Goal: Task Accomplishment & Management: Use online tool/utility

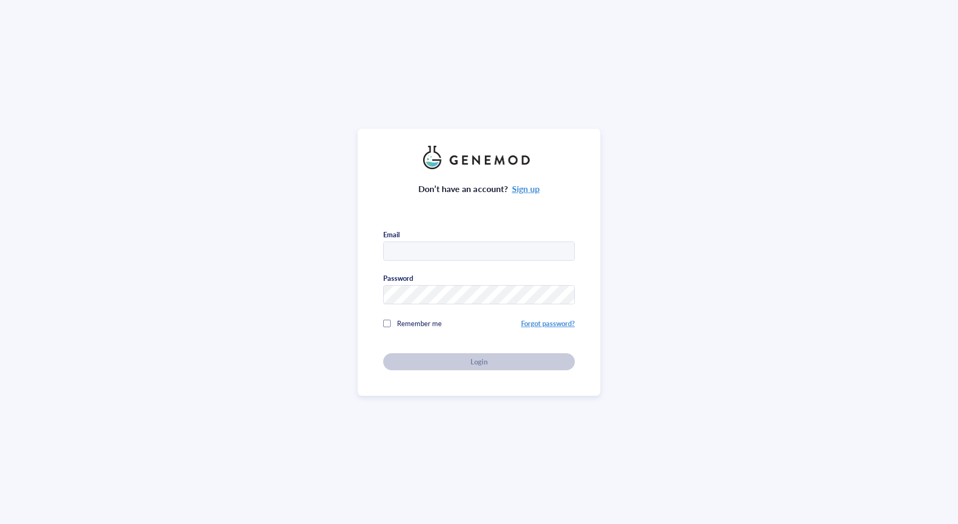
click at [508, 255] on input "text" at bounding box center [479, 251] width 190 height 19
type input "[EMAIL_ADDRESS][DOMAIN_NAME]"
click at [478, 368] on div "Don’t have an account? Sign up Email [EMAIL_ADDRESS][DOMAIN_NAME] Password Reme…" at bounding box center [478, 262] width 243 height 267
click at [479, 366] on button "Login" at bounding box center [479, 361] width 192 height 17
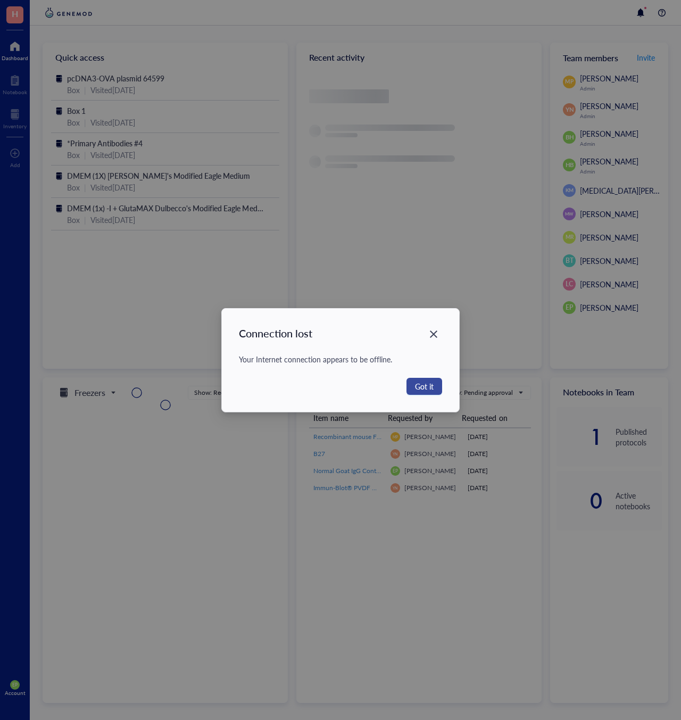
click at [436, 385] on button "Got it" at bounding box center [424, 386] width 36 height 17
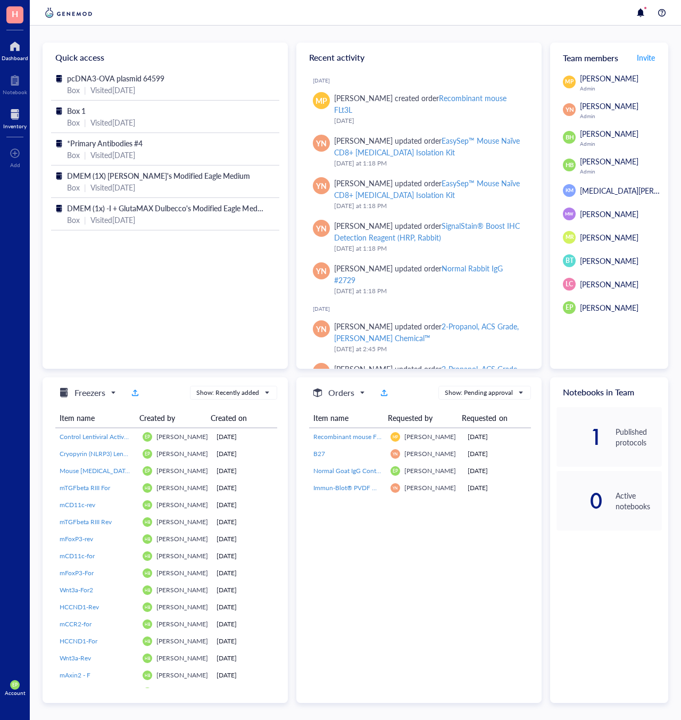
click at [4, 111] on div at bounding box center [14, 114] width 23 height 17
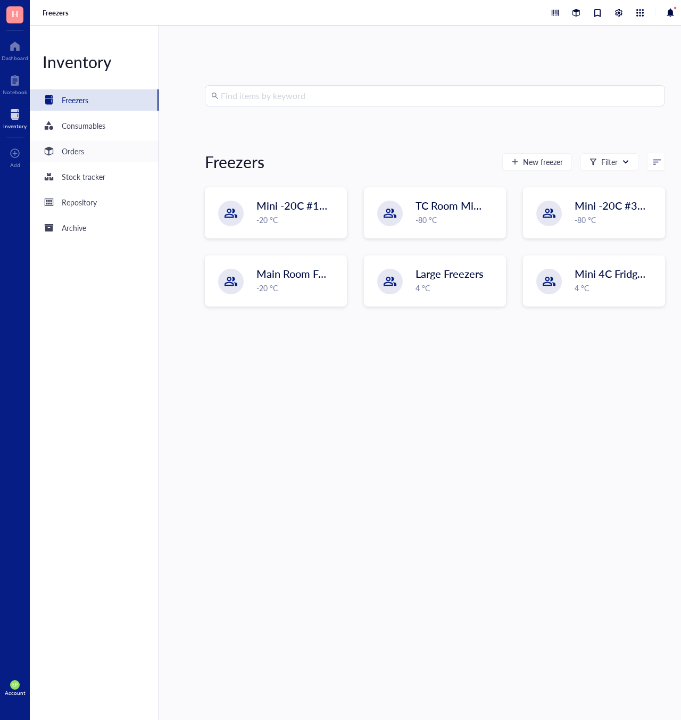
click at [72, 152] on div "Orders" at bounding box center [73, 151] width 22 height 12
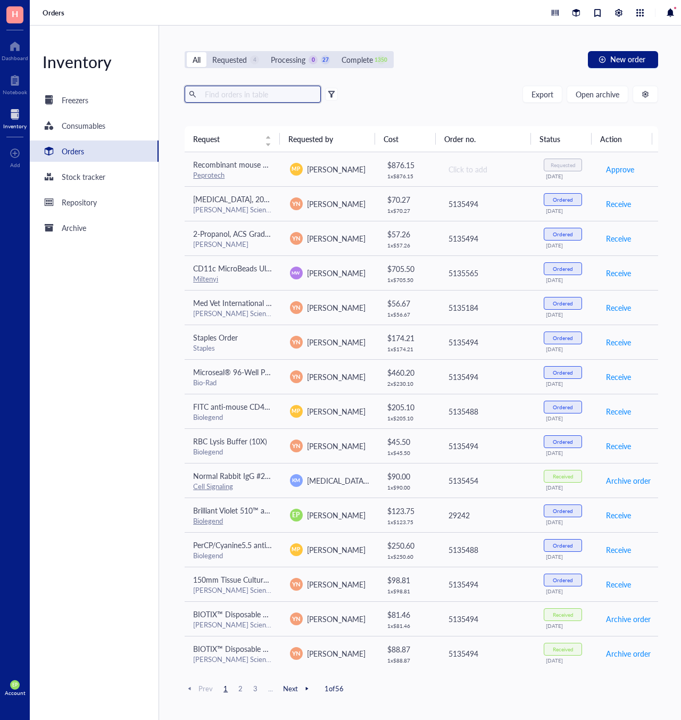
click at [255, 94] on input "text" at bounding box center [259, 94] width 116 height 16
type input "[MEDICAL_DATA]"
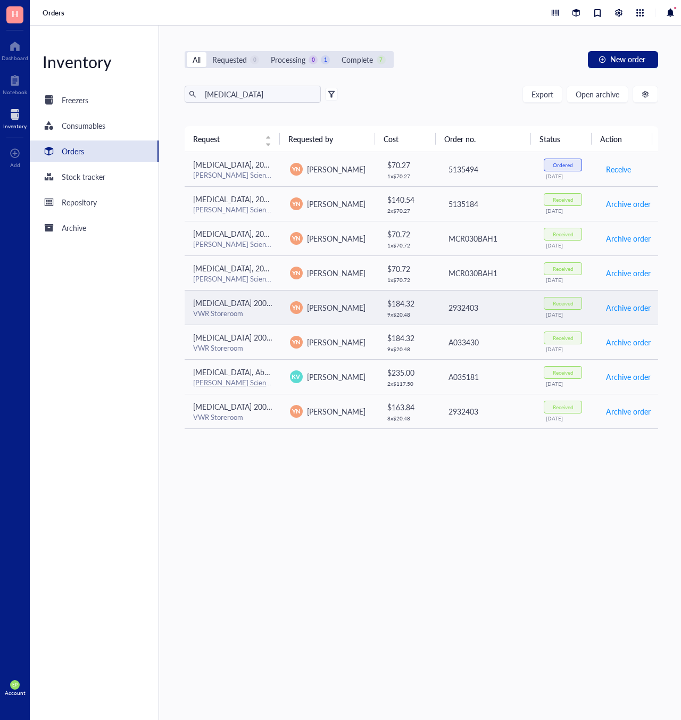
click at [250, 316] on div "VWR Storeroom" at bounding box center [232, 314] width 79 height 10
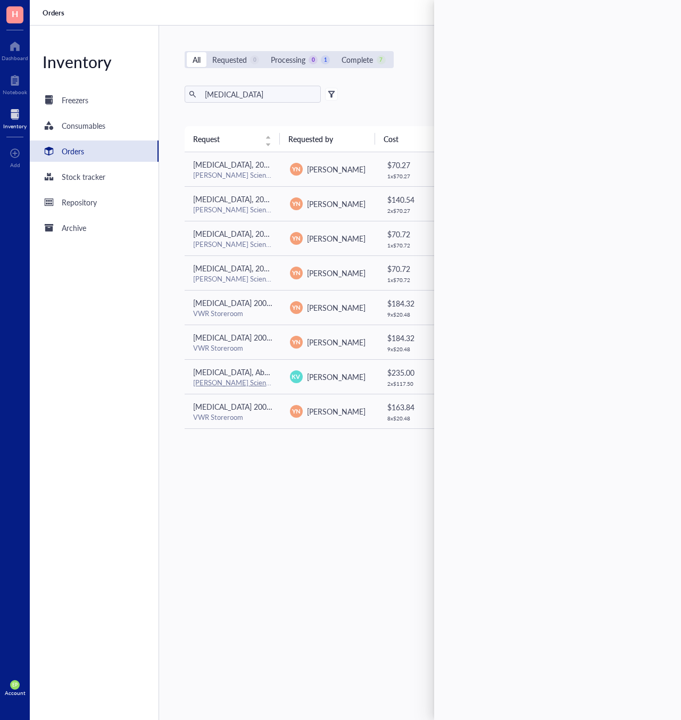
click at [352, 487] on div "Request Requested by Cost Order no. Status Action [MEDICAL_DATA], 200 proof (10…" at bounding box center [421, 397] width 473 height 543
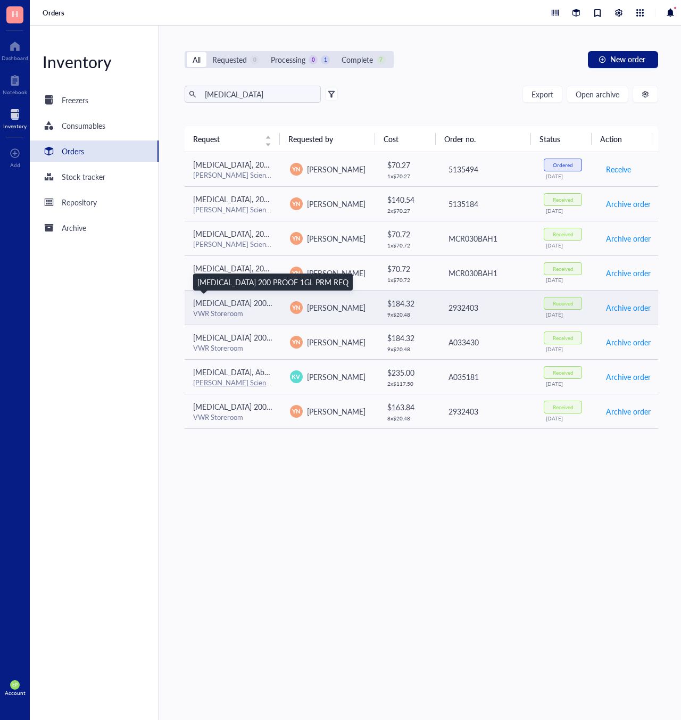
click at [242, 298] on span "[MEDICAL_DATA] 200 PROOF 1GL PRM REQ" at bounding box center [268, 302] width 151 height 11
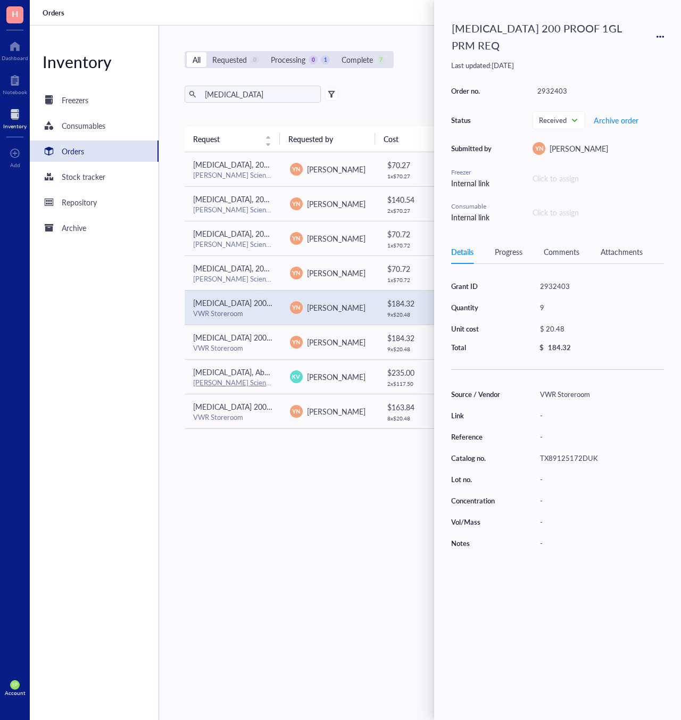
click at [662, 36] on icon at bounding box center [663, 37] width 2 height 2
click at [633, 43] on span "Request again" at bounding box center [622, 44] width 67 height 12
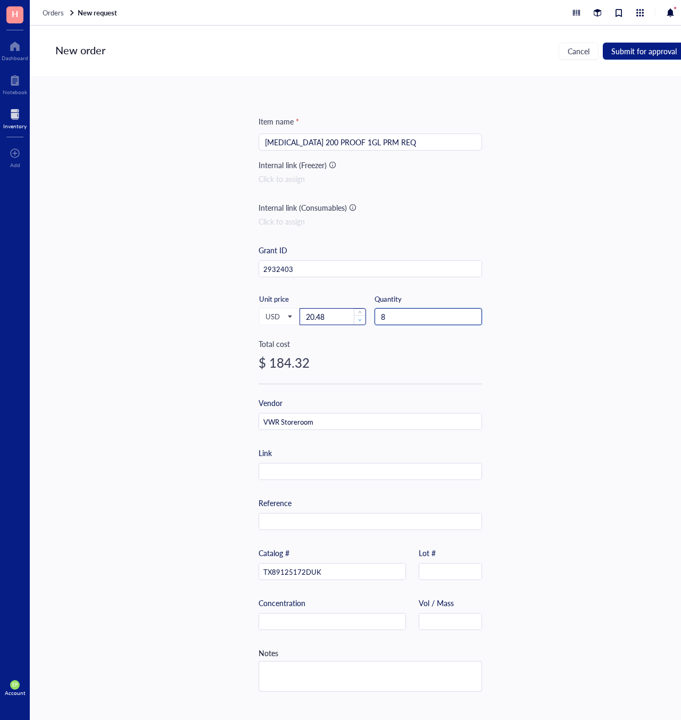
drag, startPoint x: 381, startPoint y: 319, endPoint x: 360, endPoint y: 319, distance: 20.7
click at [360, 319] on div "USD Unit price 20.48 Quantity 8" at bounding box center [370, 316] width 223 height 44
type input "3"
click at [512, 334] on div "Item name * [MEDICAL_DATA] 200 PROOF 1GL PRM REQ Internal link (Freezer) Click …" at bounding box center [370, 398] width 681 height 643
click at [630, 57] on button "Submit for approval" at bounding box center [644, 51] width 82 height 17
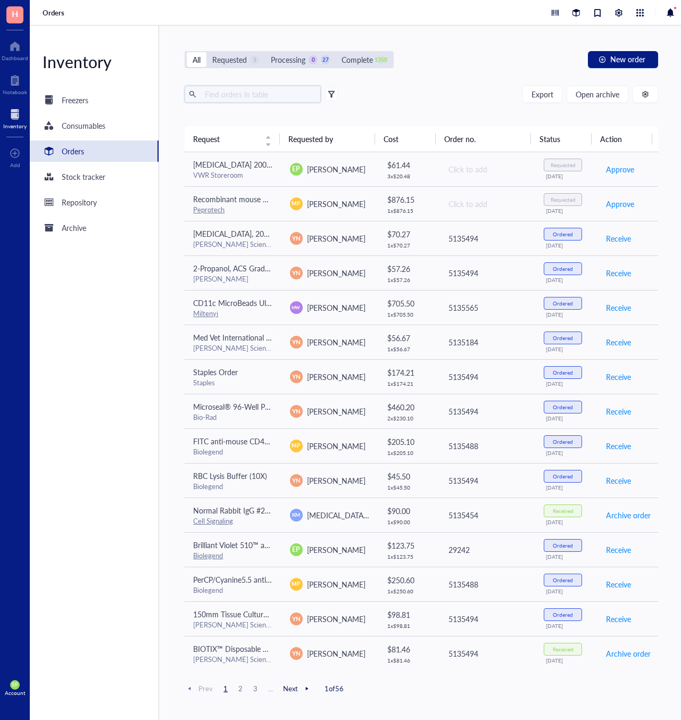
click at [249, 87] on input "text" at bounding box center [259, 94] width 116 height 16
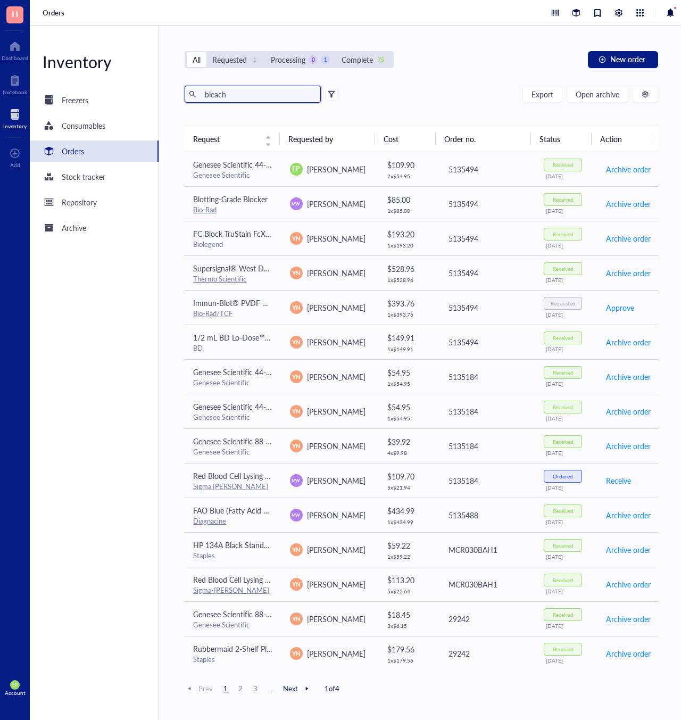
type input "bleach"
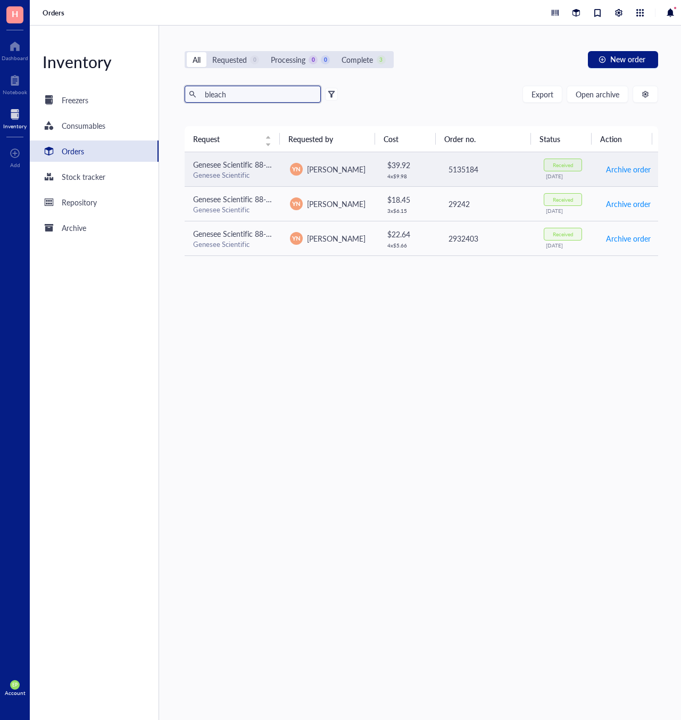
click at [250, 177] on div "Genesee Scientific" at bounding box center [232, 175] width 79 height 10
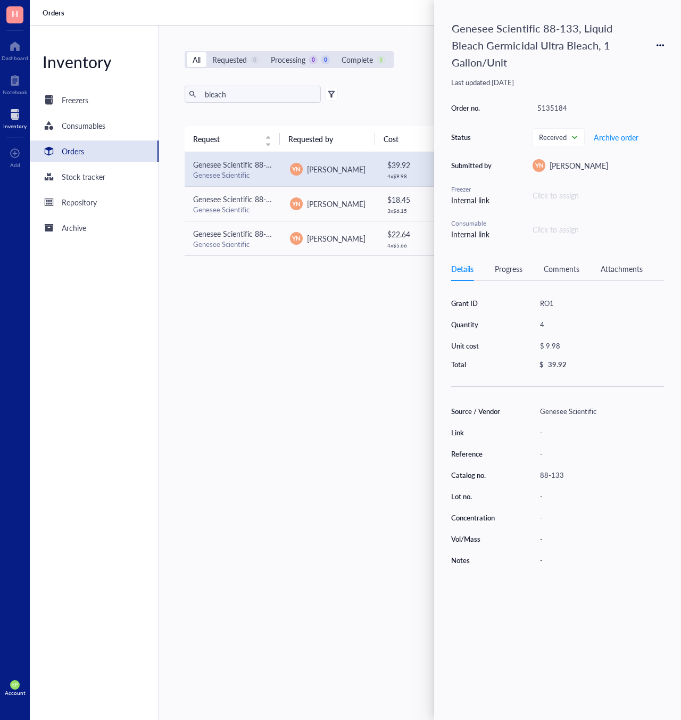
click at [663, 41] on icon at bounding box center [659, 44] width 7 height 7
drag, startPoint x: 313, startPoint y: 328, endPoint x: 337, endPoint y: 303, distance: 34.2
click at [313, 328] on div "Request Requested by Cost Order no. Status Action Genesee Scientific 88-133, Li…" at bounding box center [421, 397] width 473 height 543
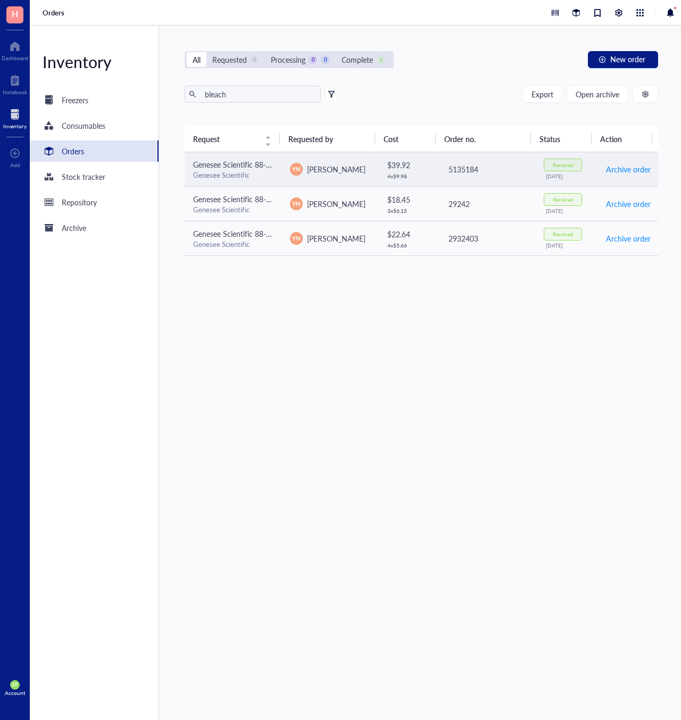
click at [464, 177] on td "5135184" at bounding box center [487, 169] width 96 height 35
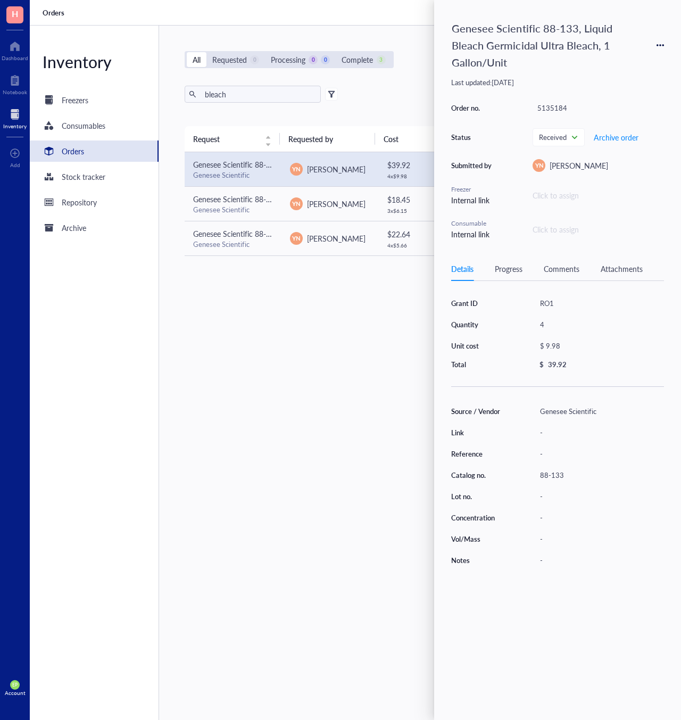
click at [660, 41] on icon at bounding box center [659, 44] width 7 height 7
click at [641, 56] on span "Request again" at bounding box center [622, 52] width 67 height 12
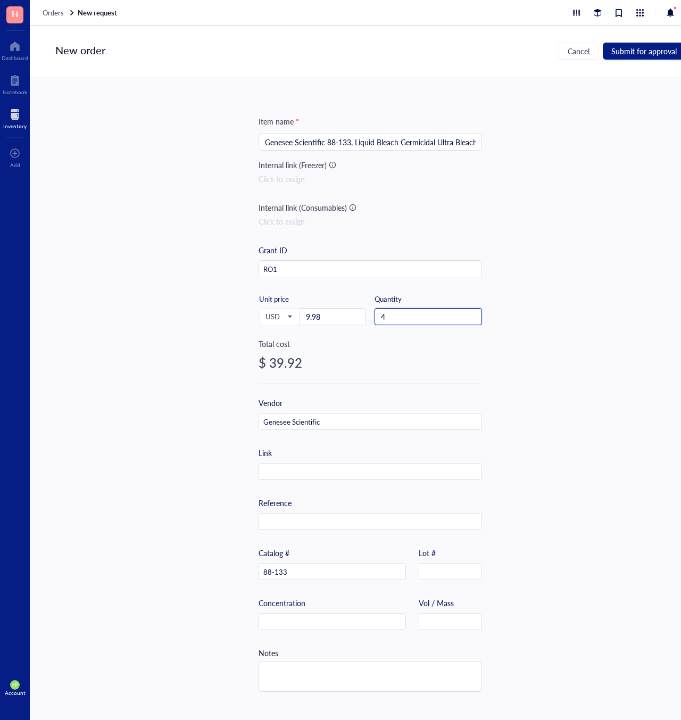
drag, startPoint x: 402, startPoint y: 312, endPoint x: 367, endPoint y: 315, distance: 35.2
click at [367, 315] on div "USD Unit price 9.98 Quantity 4" at bounding box center [370, 316] width 223 height 44
type input "2"
click at [639, 39] on div "New order Cancel Submit for approval" at bounding box center [370, 52] width 681 height 52
click at [639, 48] on span "Submit for approval" at bounding box center [643, 51] width 65 height 9
